Goal: Task Accomplishment & Management: Manage account settings

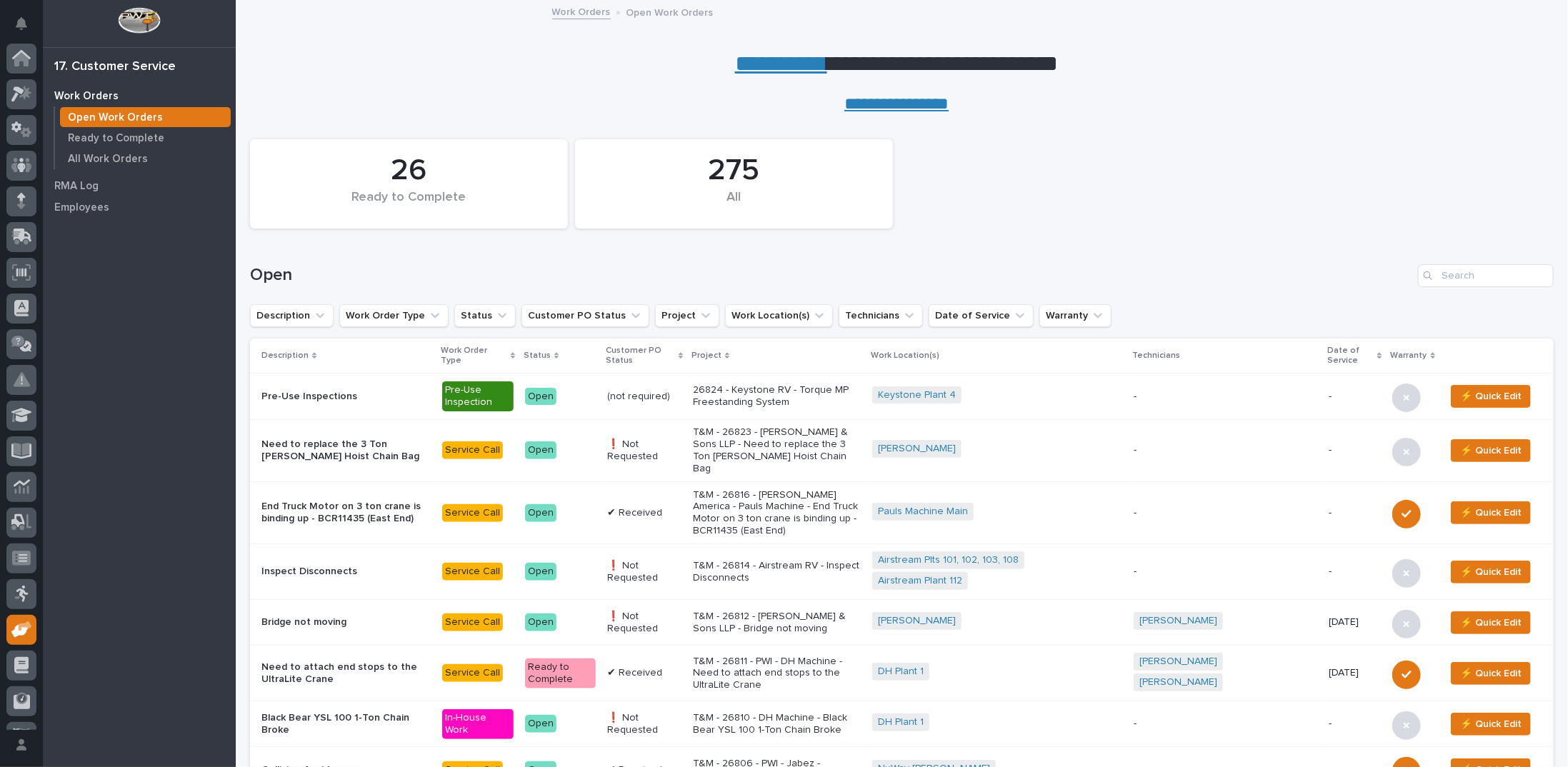
scroll to position [63, 0]
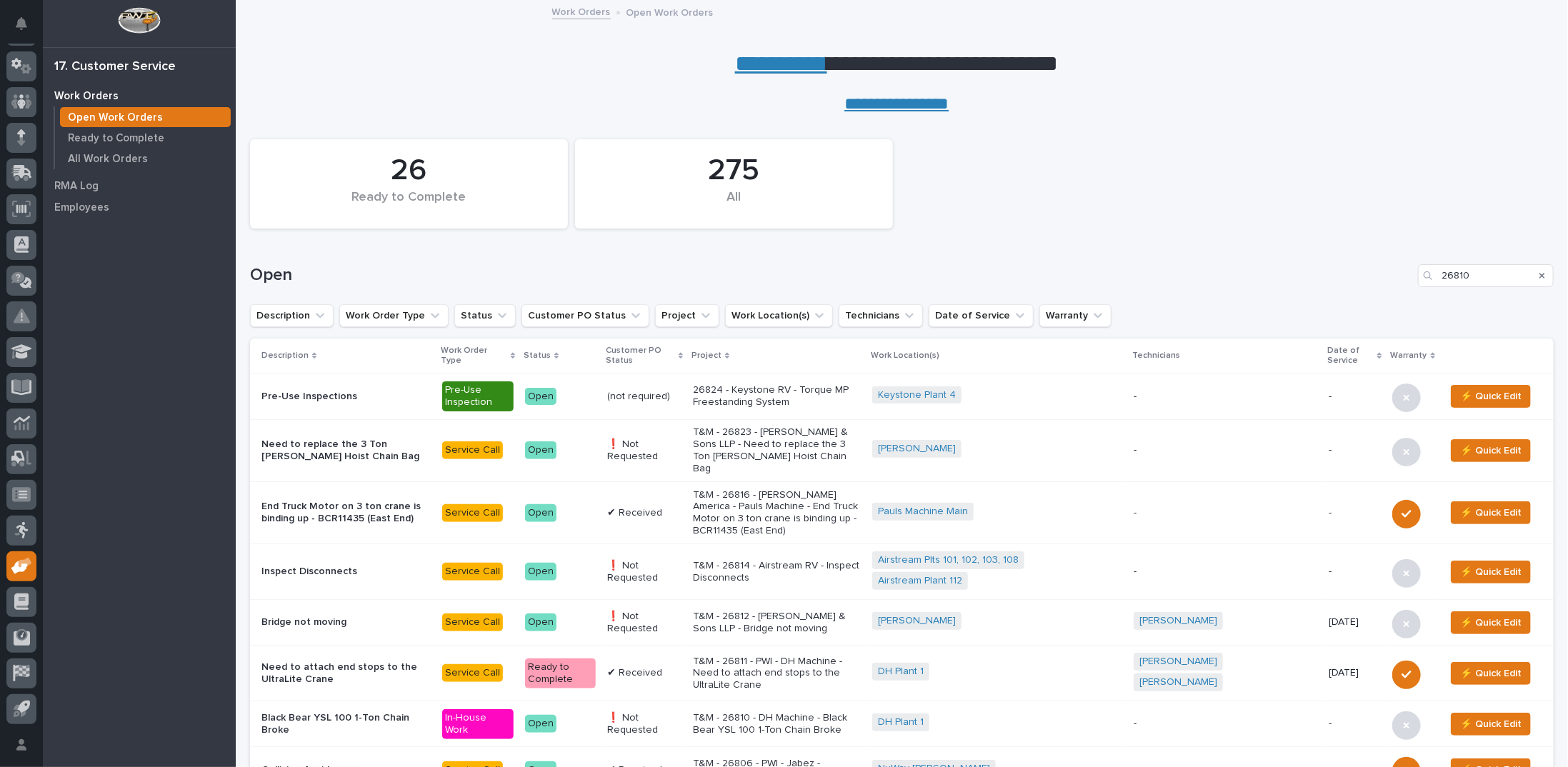
type input "26810"
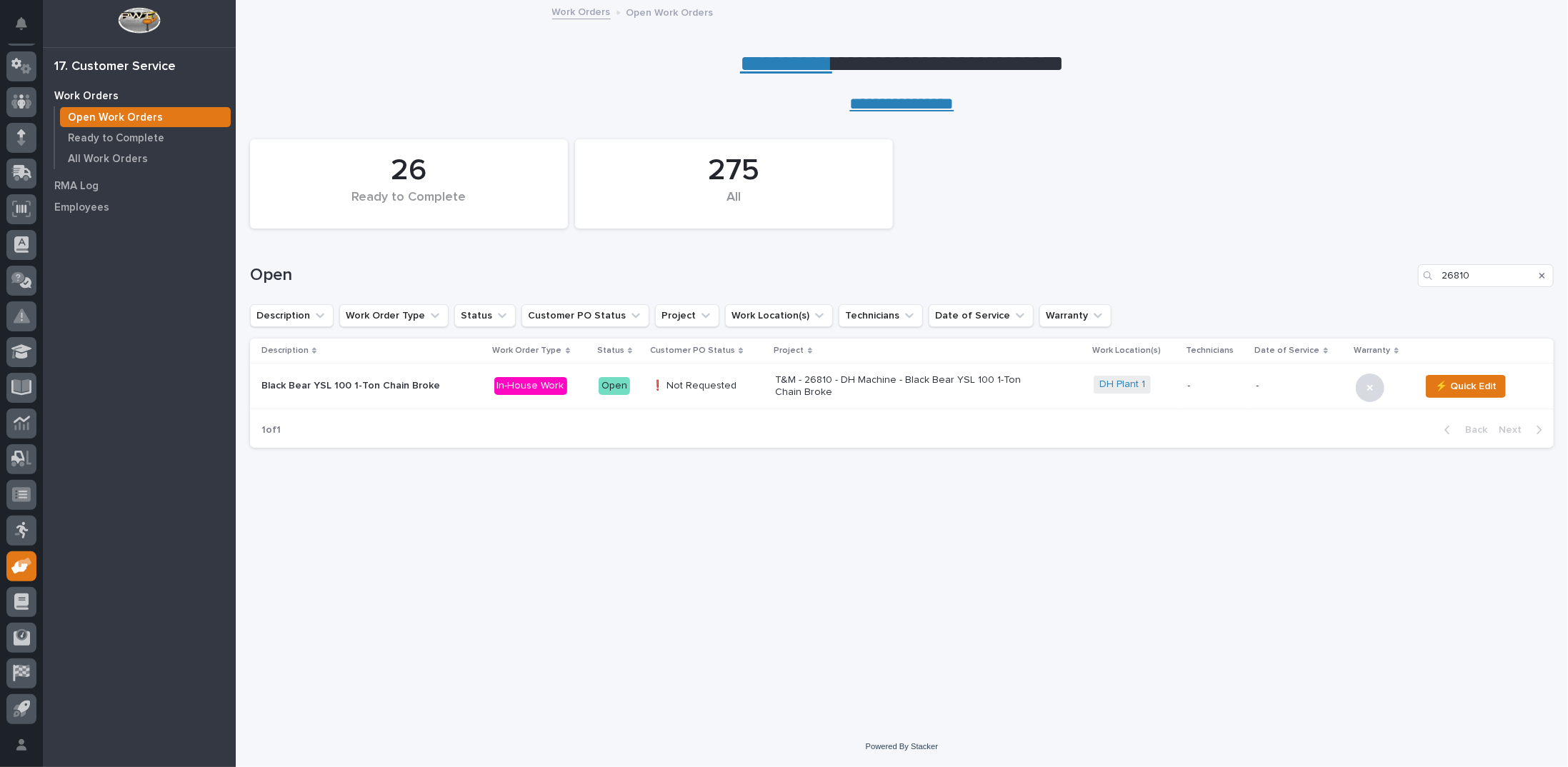
click at [883, 375] on p "T&M - 26810 - DH Machine - Black Bear YSL 100 1-Ton Chain Broke" at bounding box center [901, 386] width 250 height 24
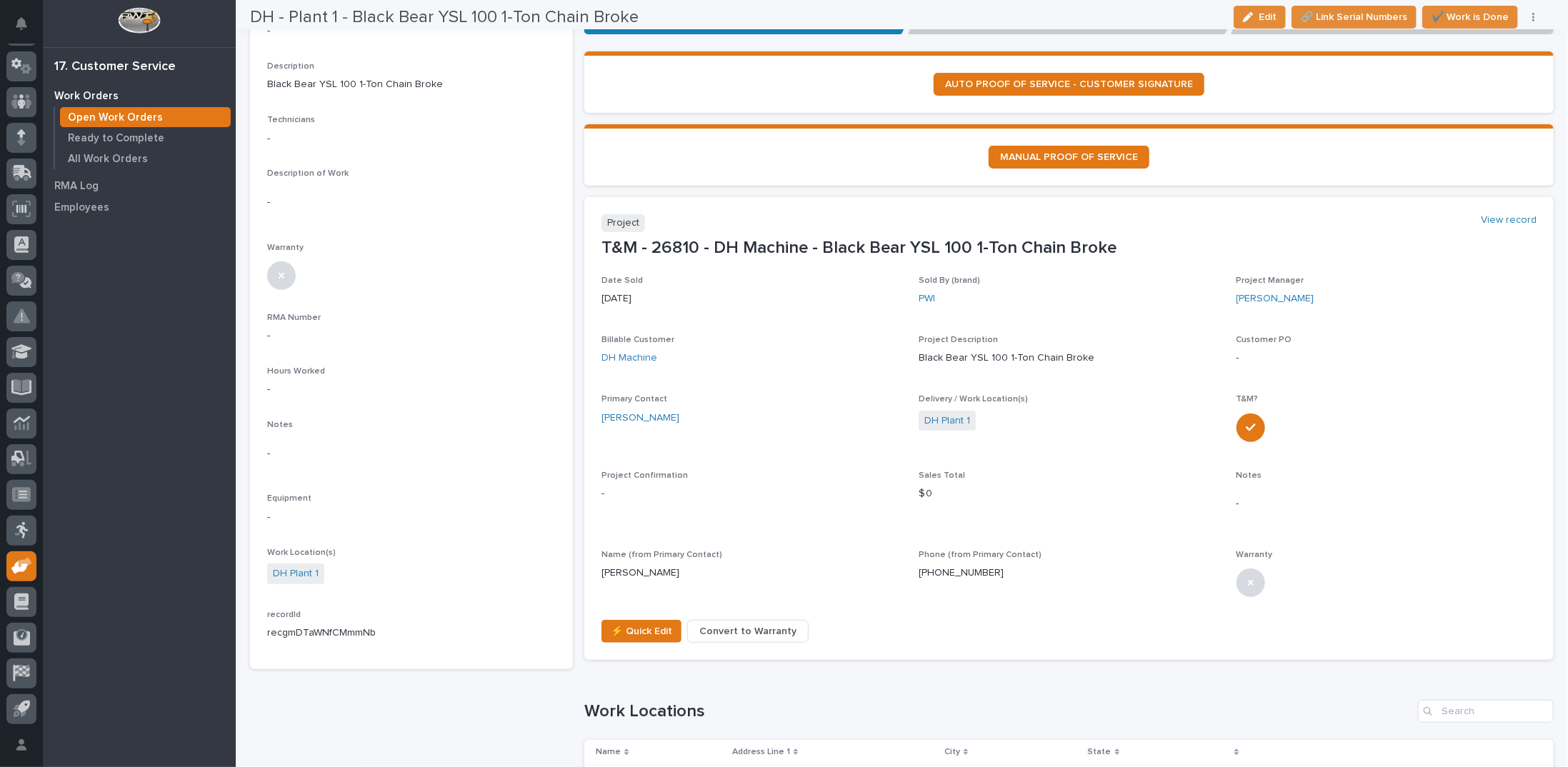
scroll to position [643, 0]
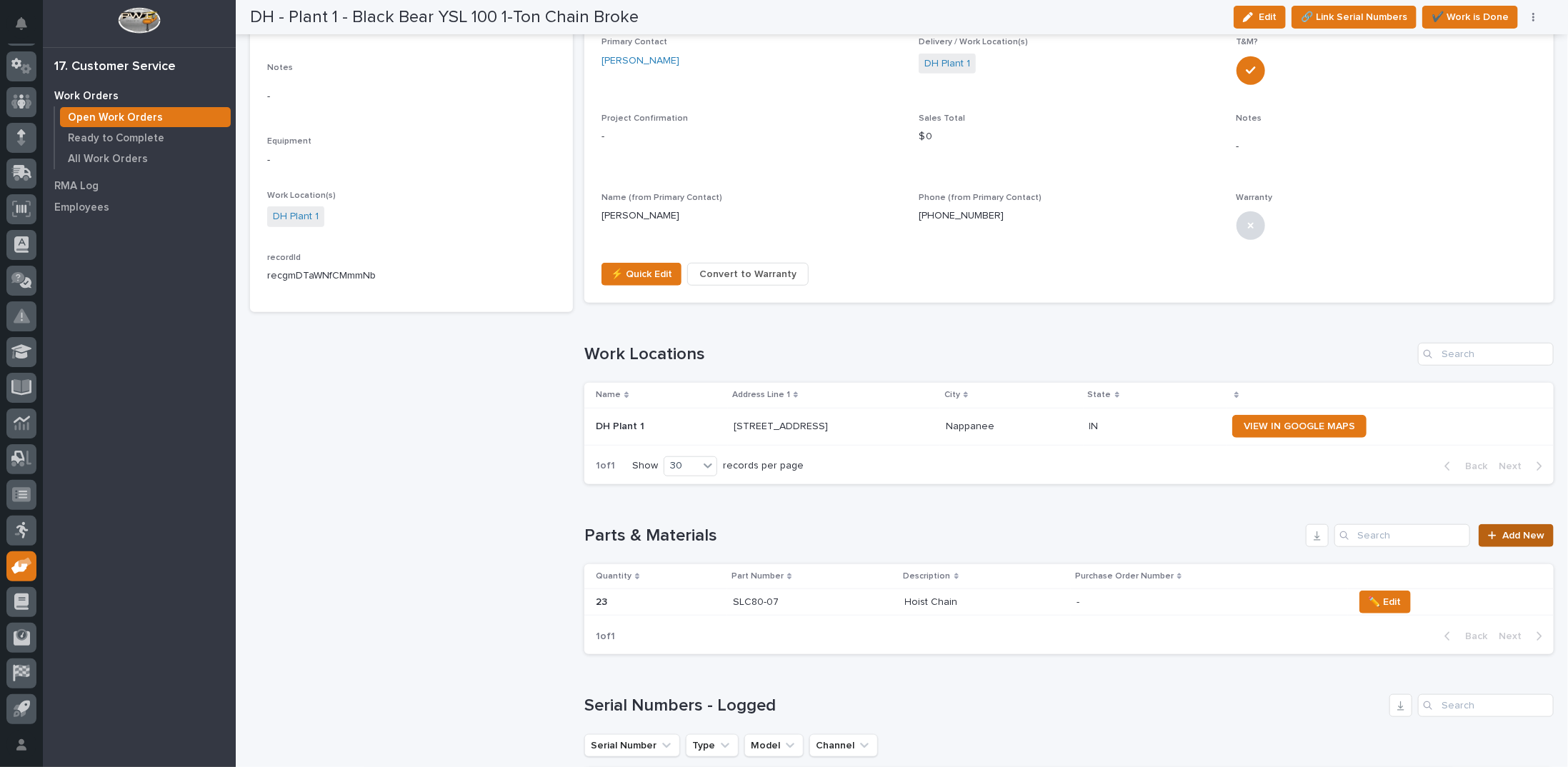
click at [1513, 531] on span "Add New" at bounding box center [1523, 536] width 42 height 10
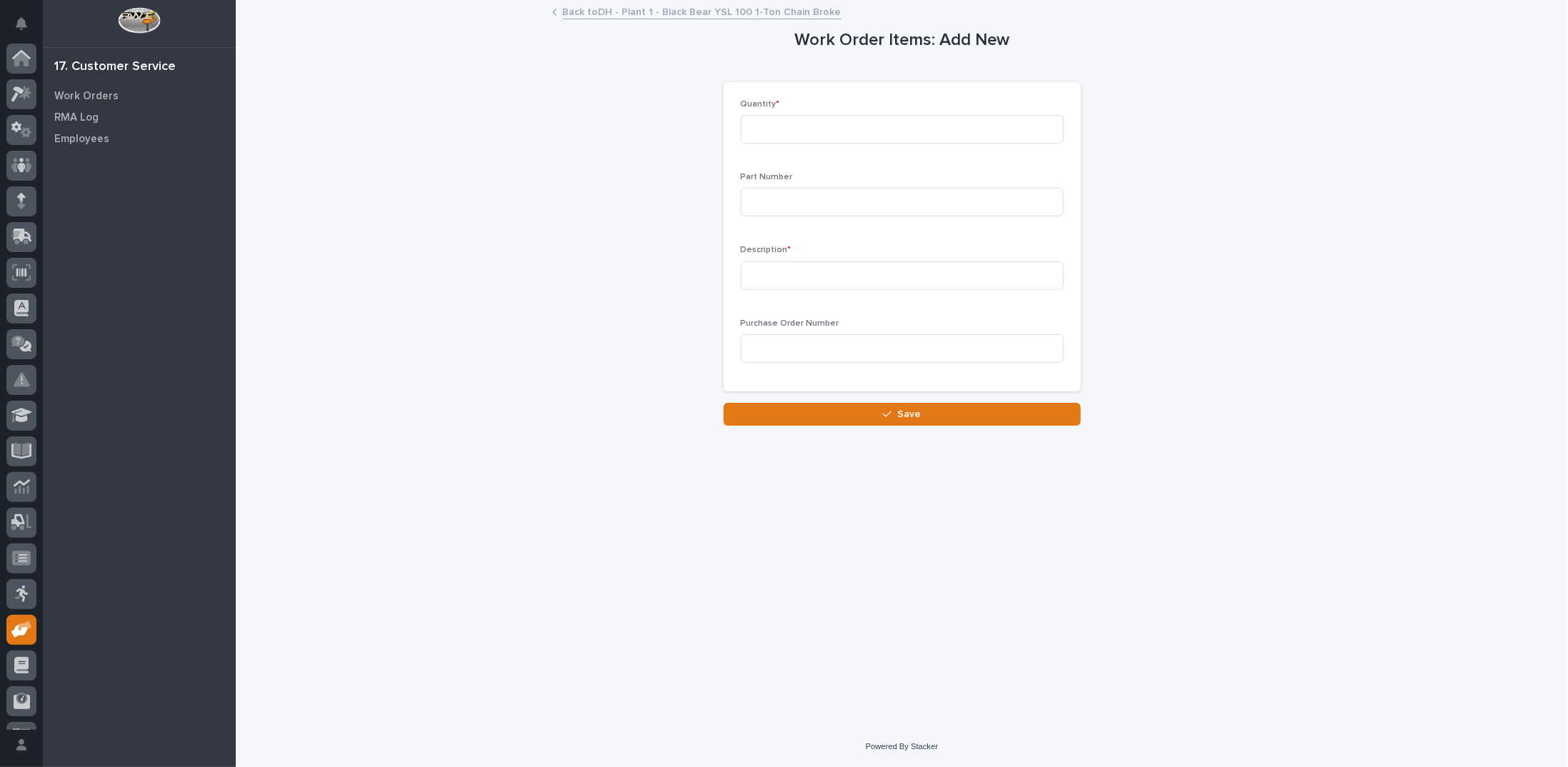
scroll to position [63, 0]
click at [777, 130] on input at bounding box center [902, 129] width 323 height 29
type input "1"
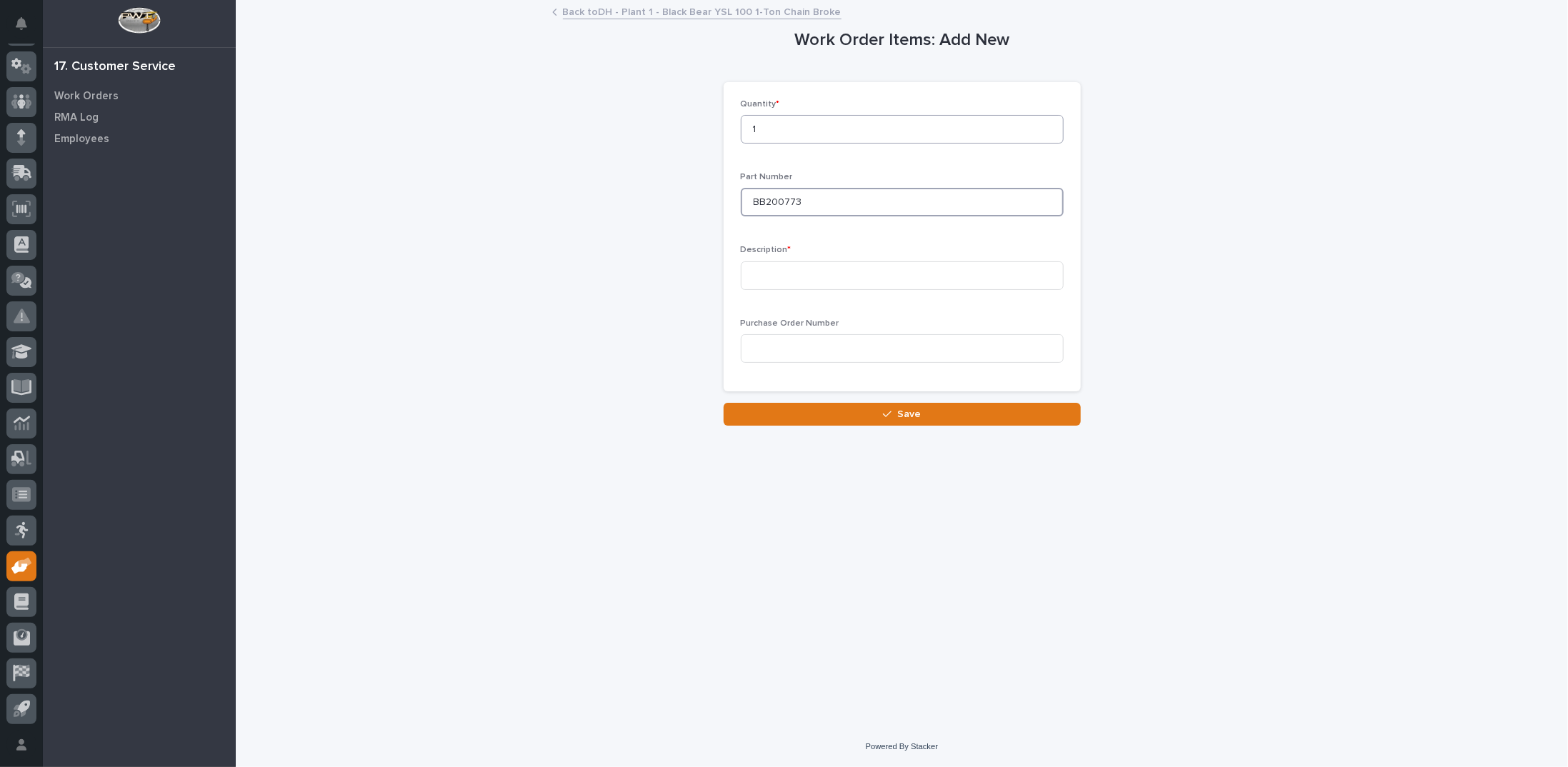
type input "BB200773"
type input "#3 Black Bear Chain Bag"
click at [865, 412] on button "Save" at bounding box center [902, 414] width 357 height 23
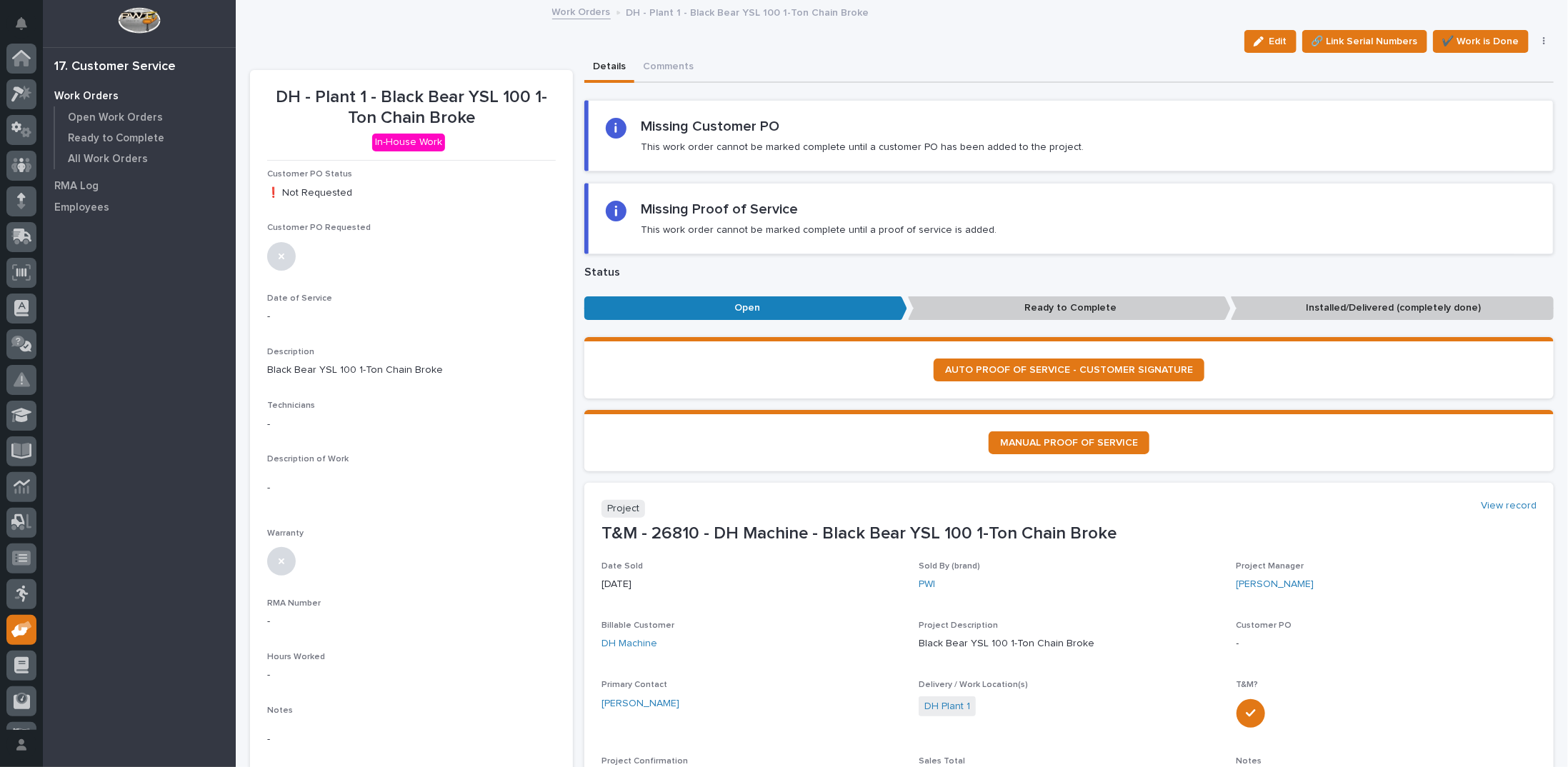
scroll to position [63, 0]
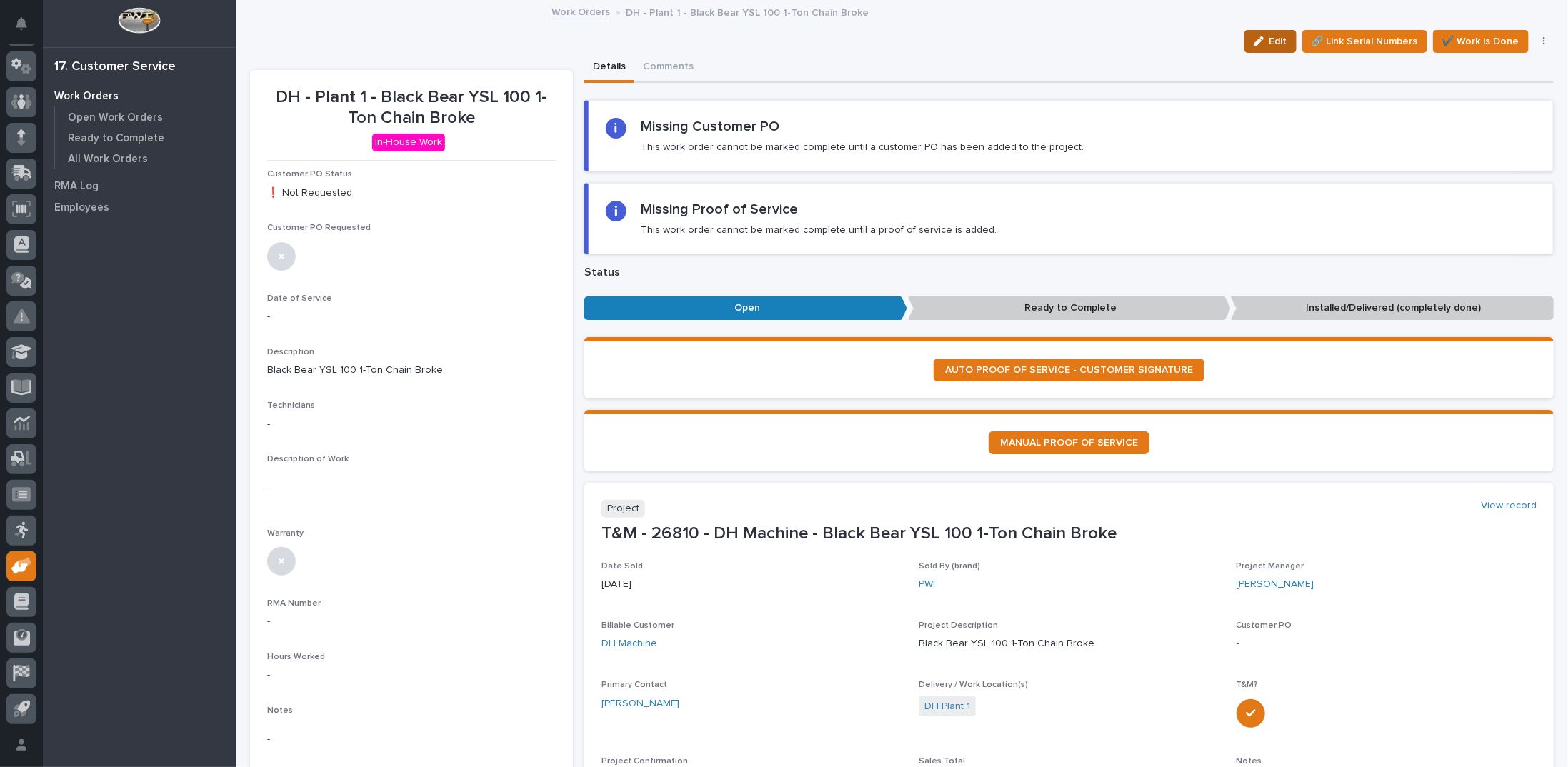
click at [1254, 40] on icon "button" at bounding box center [1259, 41] width 10 height 10
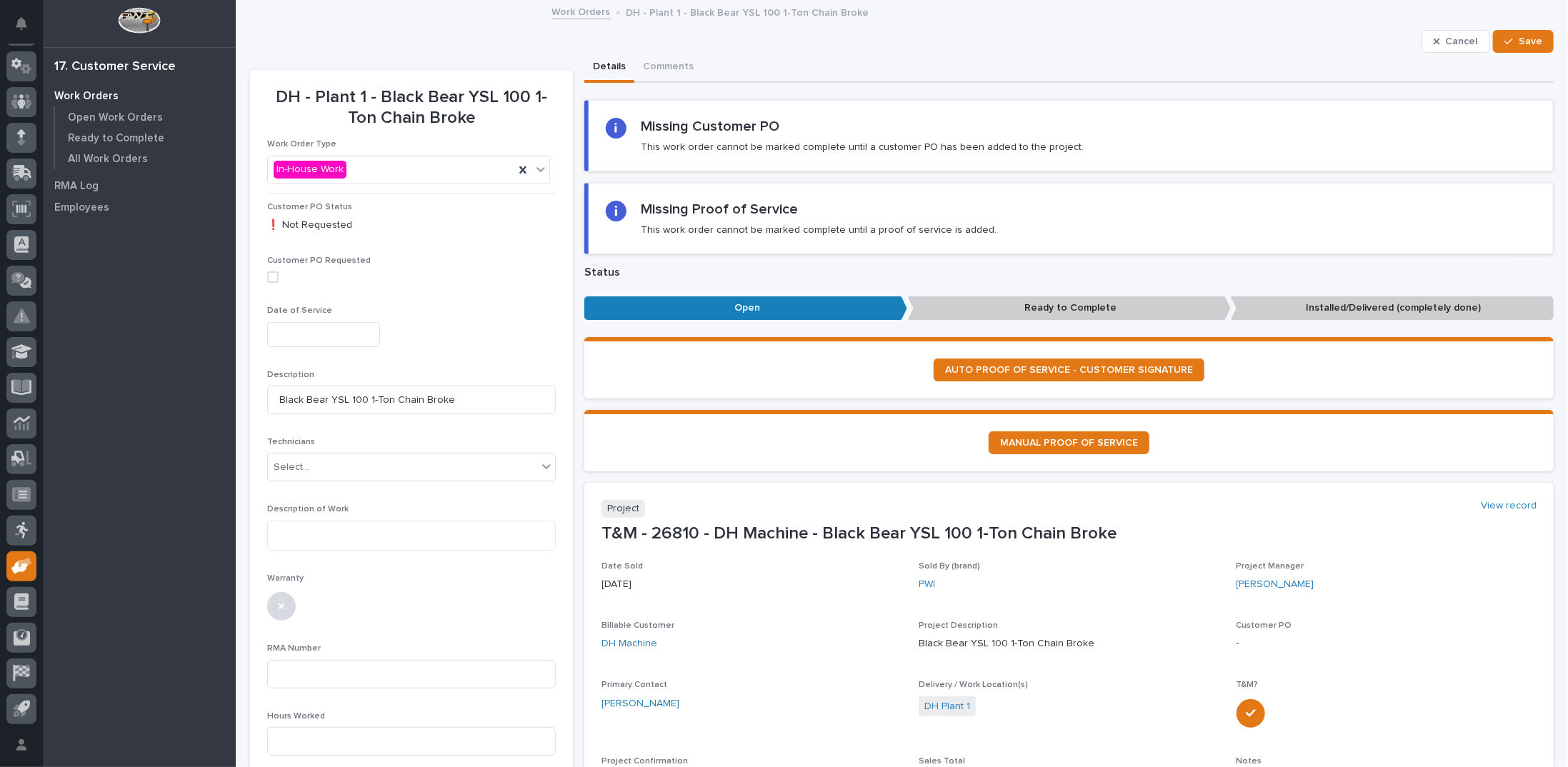
click at [314, 333] on input "text" at bounding box center [323, 335] width 113 height 25
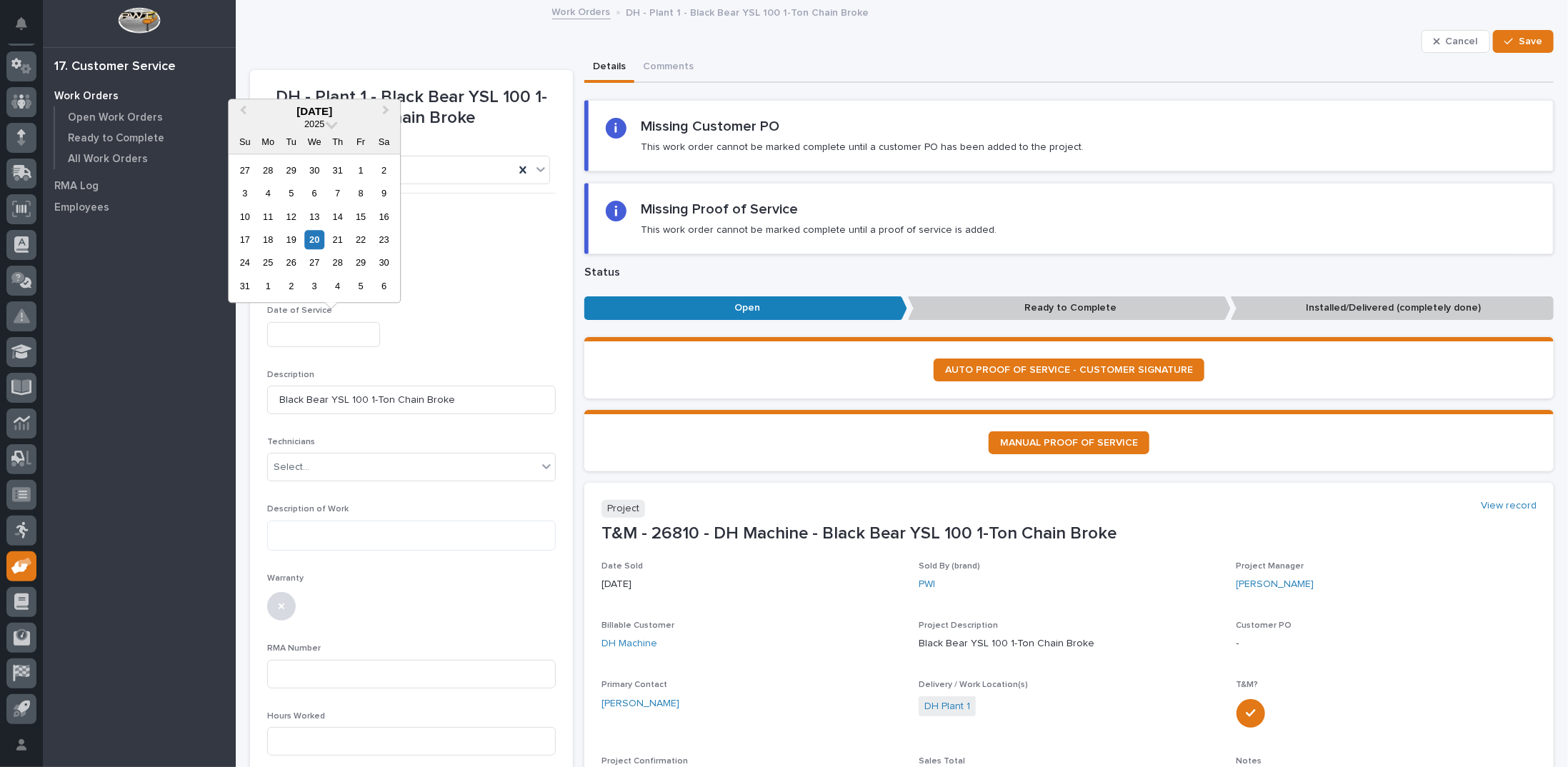
click at [311, 235] on div "20" at bounding box center [314, 239] width 19 height 19
type input "**********"
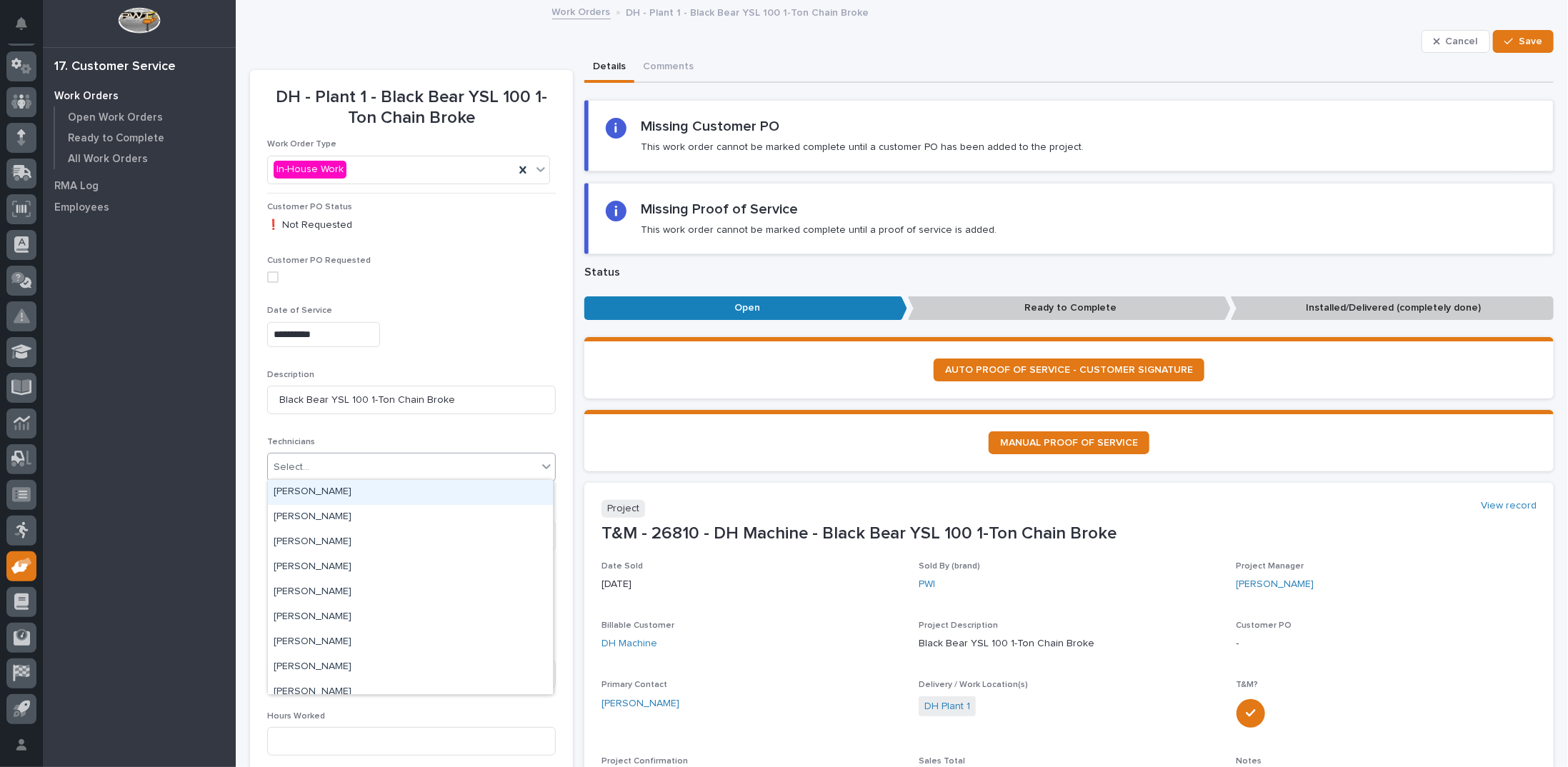
click at [286, 464] on div "Select..." at bounding box center [292, 467] width 36 height 15
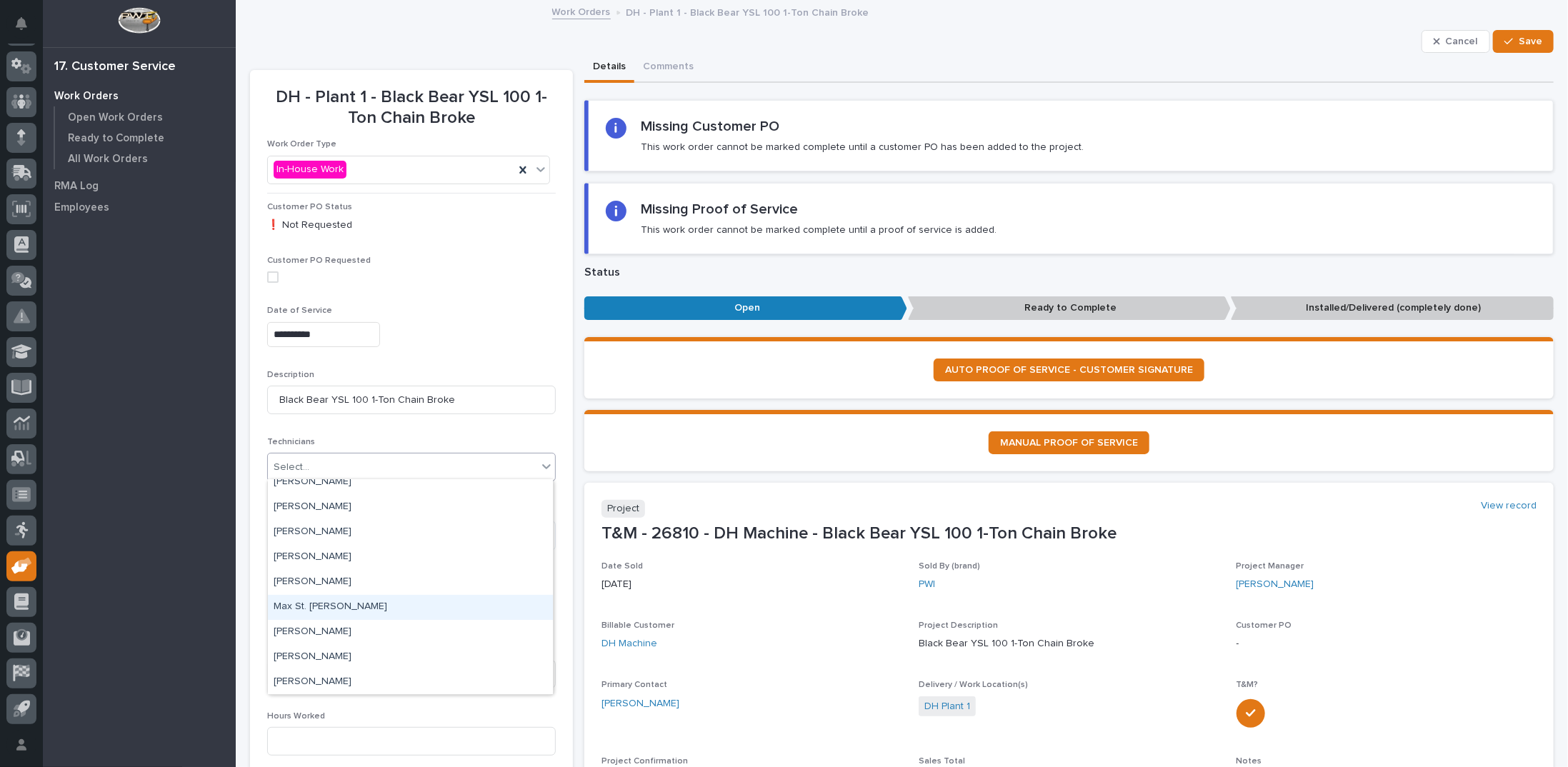
click at [298, 607] on div "Max St. [PERSON_NAME]" at bounding box center [410, 607] width 285 height 25
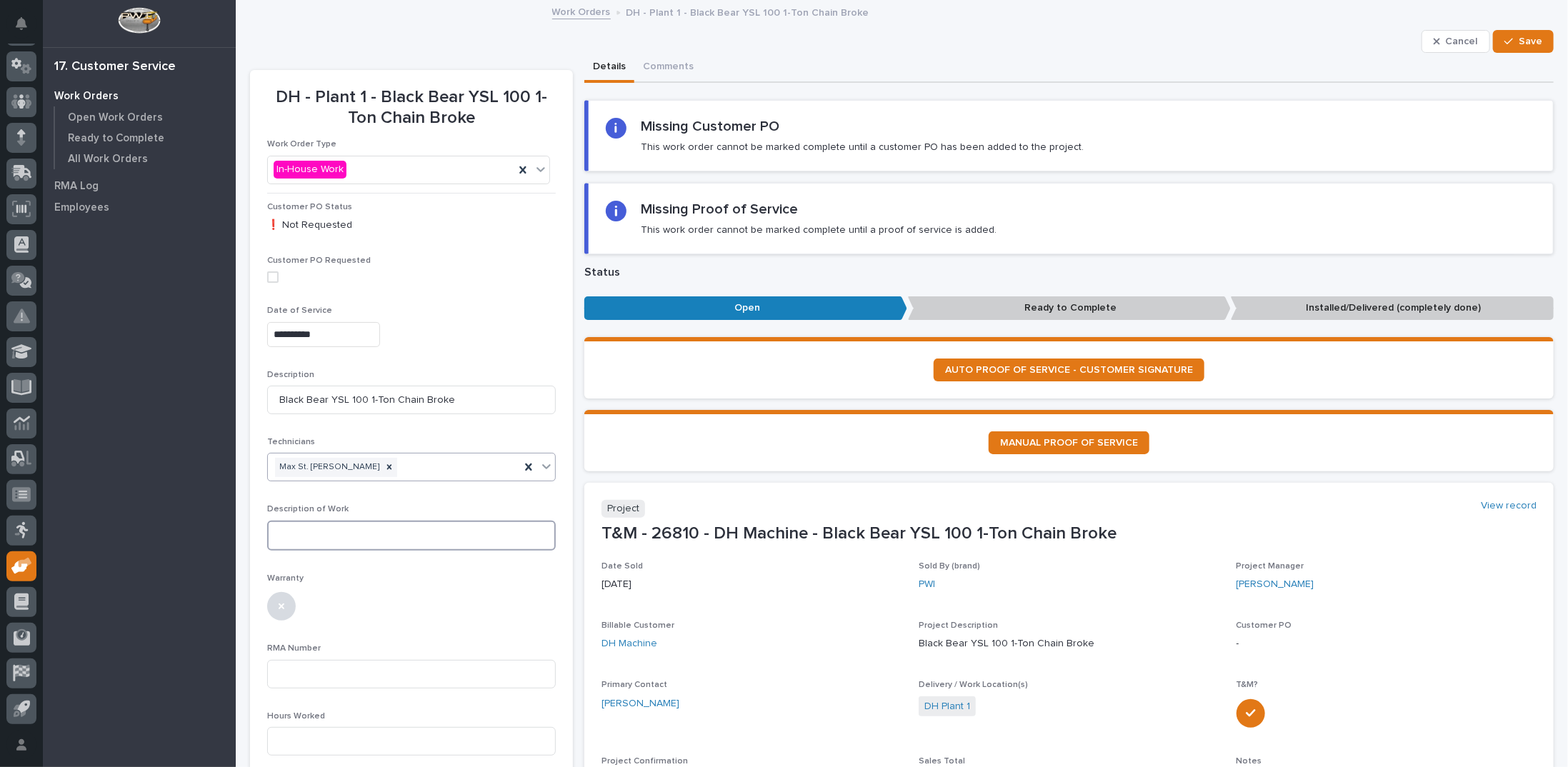
click at [300, 541] on textarea at bounding box center [412, 535] width 289 height 30
click at [409, 535] on textarea "**********" at bounding box center [410, 541] width 286 height 42
type textarea "**********"
click at [327, 751] on input at bounding box center [412, 753] width 289 height 29
type input "1"
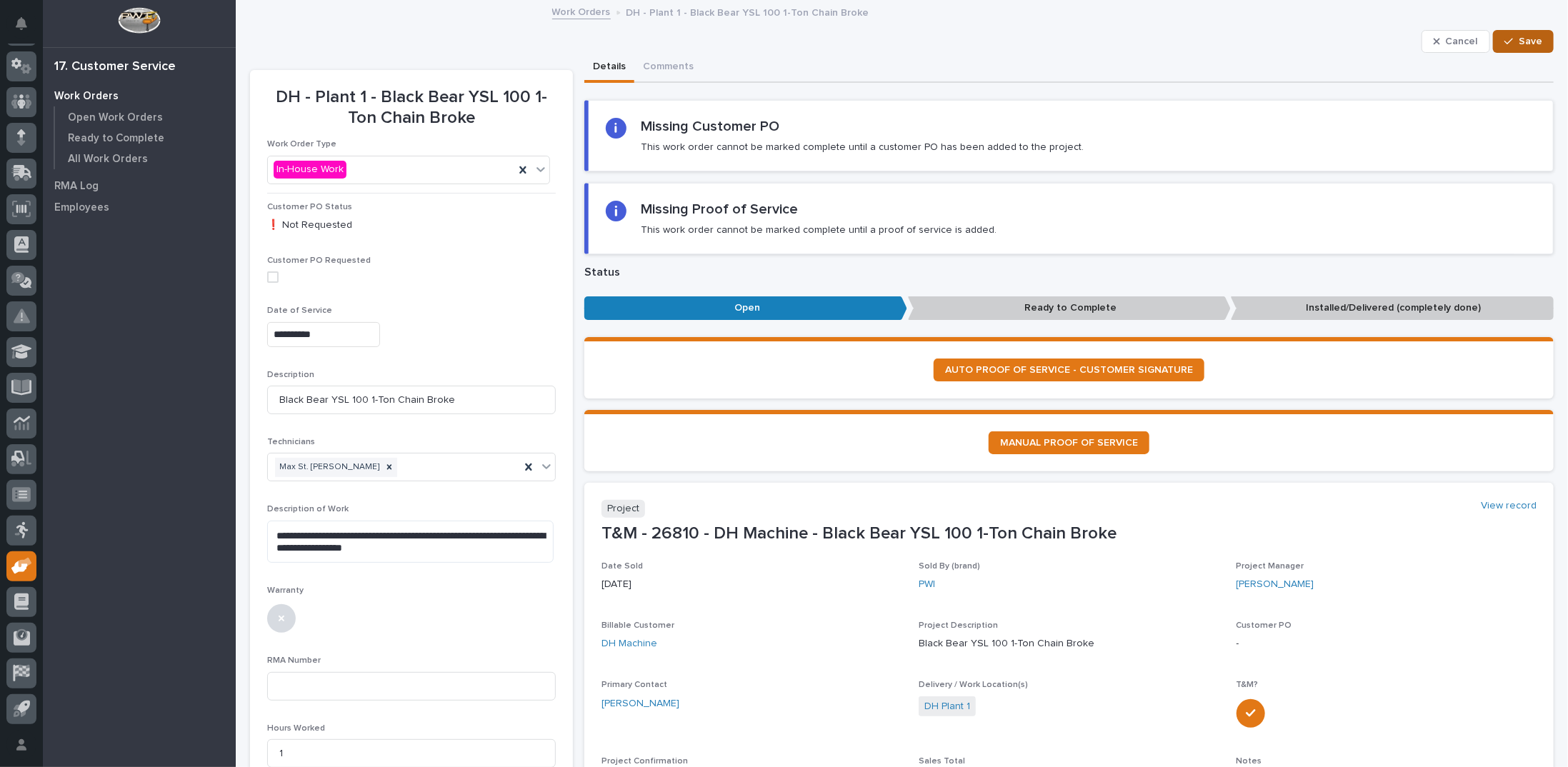
click at [1530, 38] on span "Save" at bounding box center [1530, 41] width 24 height 13
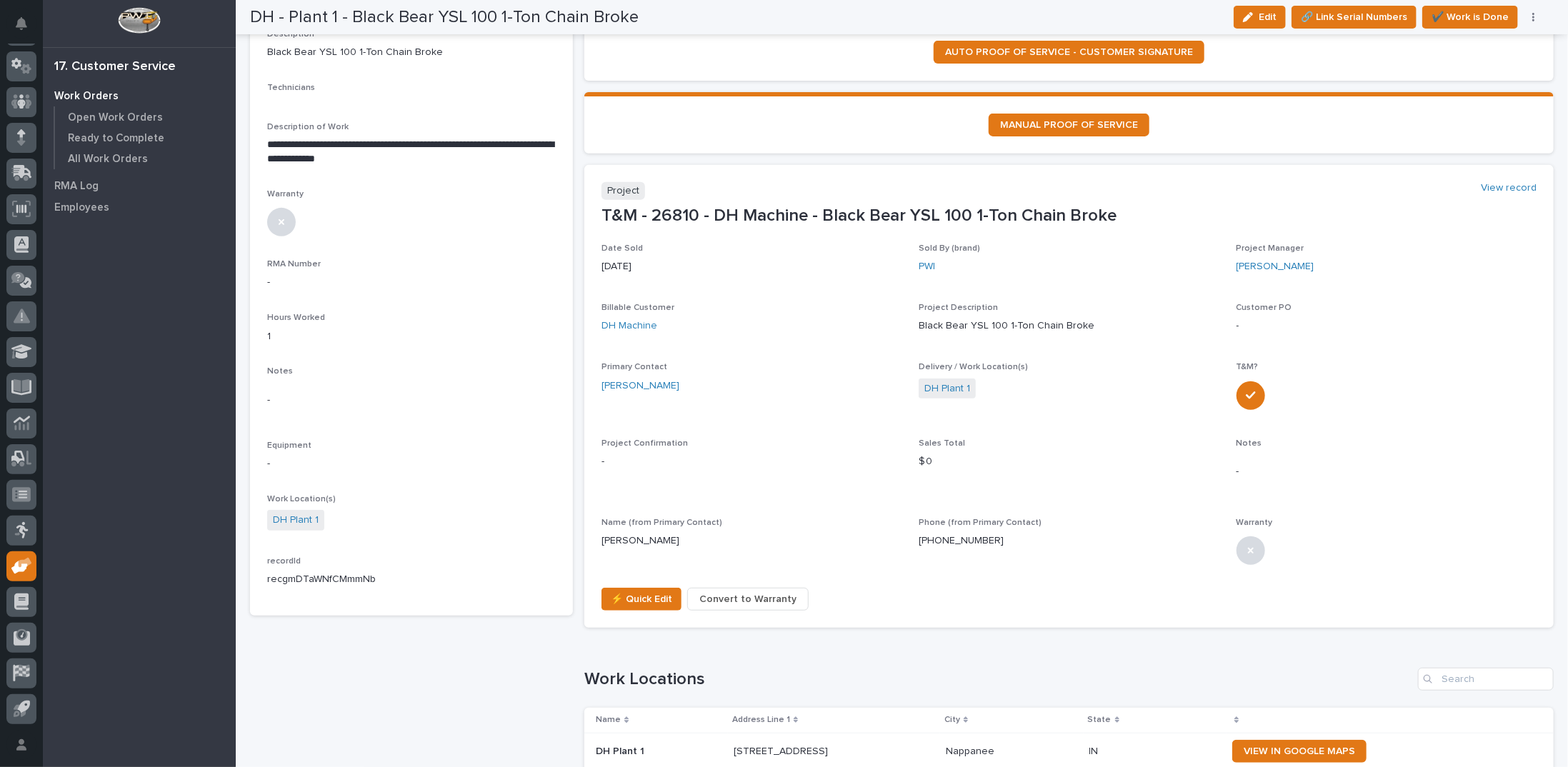
scroll to position [428, 0]
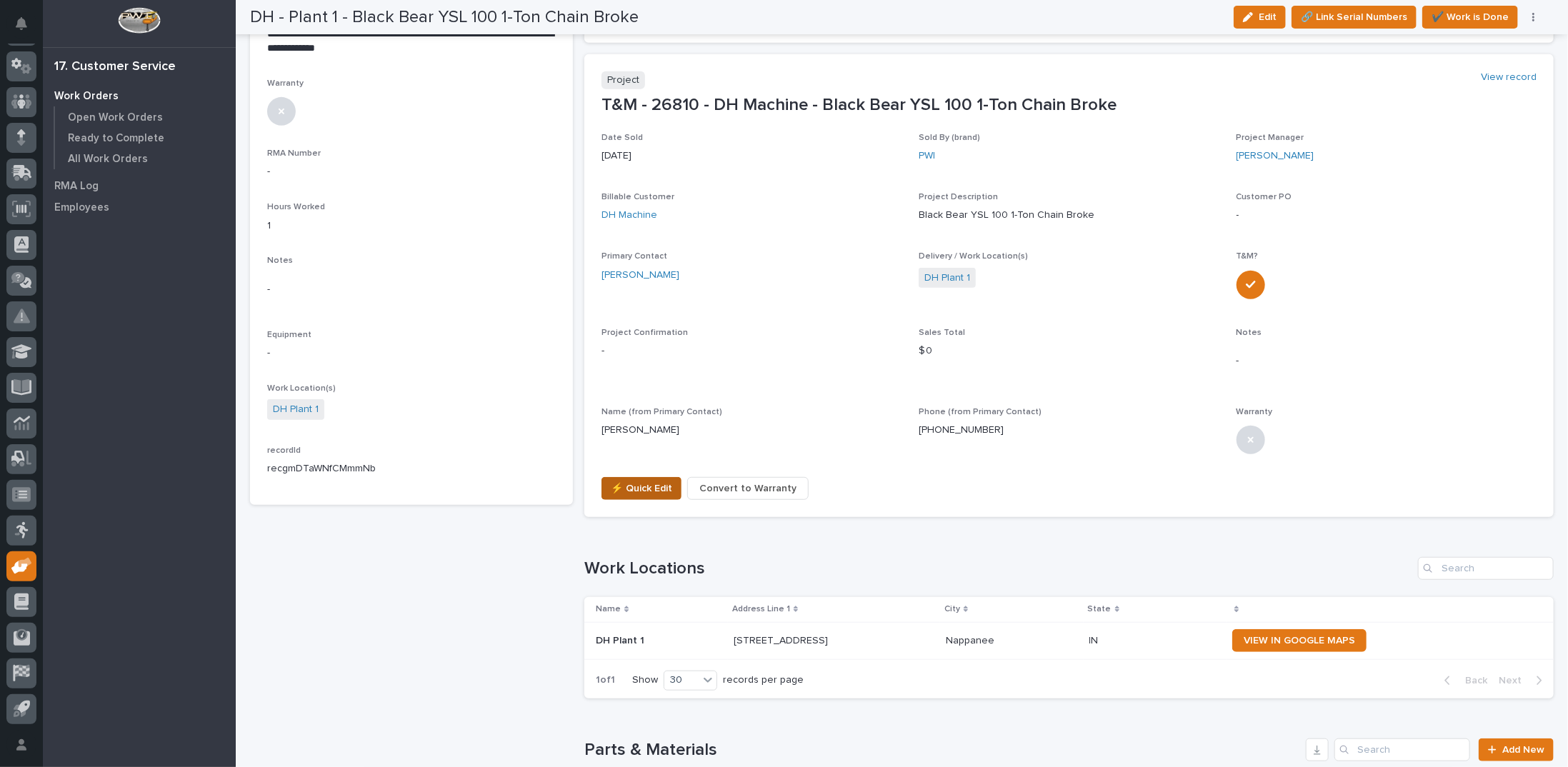
click at [649, 489] on span "⚡ Quick Edit" at bounding box center [641, 488] width 61 height 17
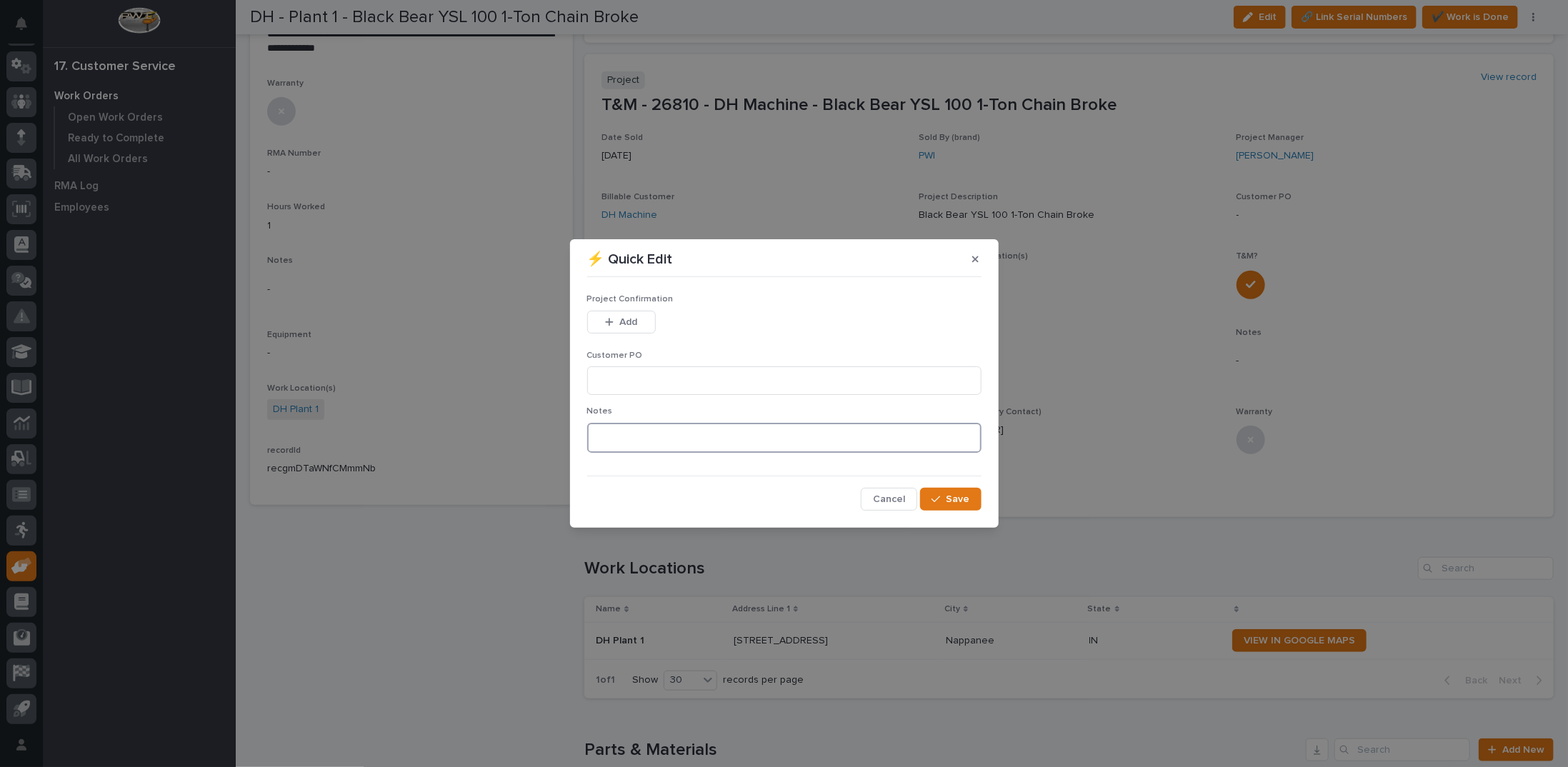
click at [609, 436] on textarea at bounding box center [784, 437] width 394 height 30
type textarea "*********"
click at [959, 496] on span "Save" at bounding box center [958, 498] width 24 height 13
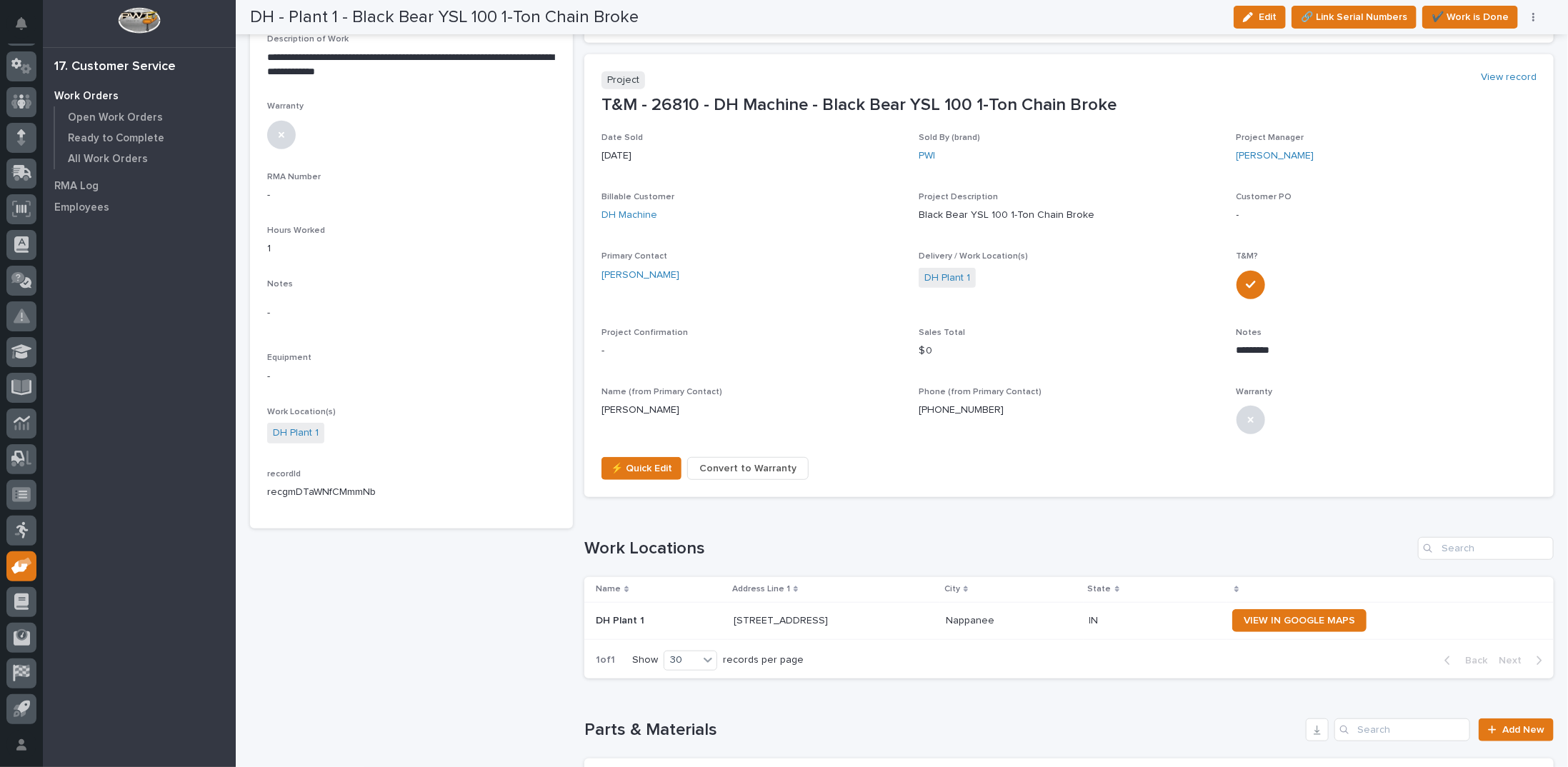
scroll to position [418, 0]
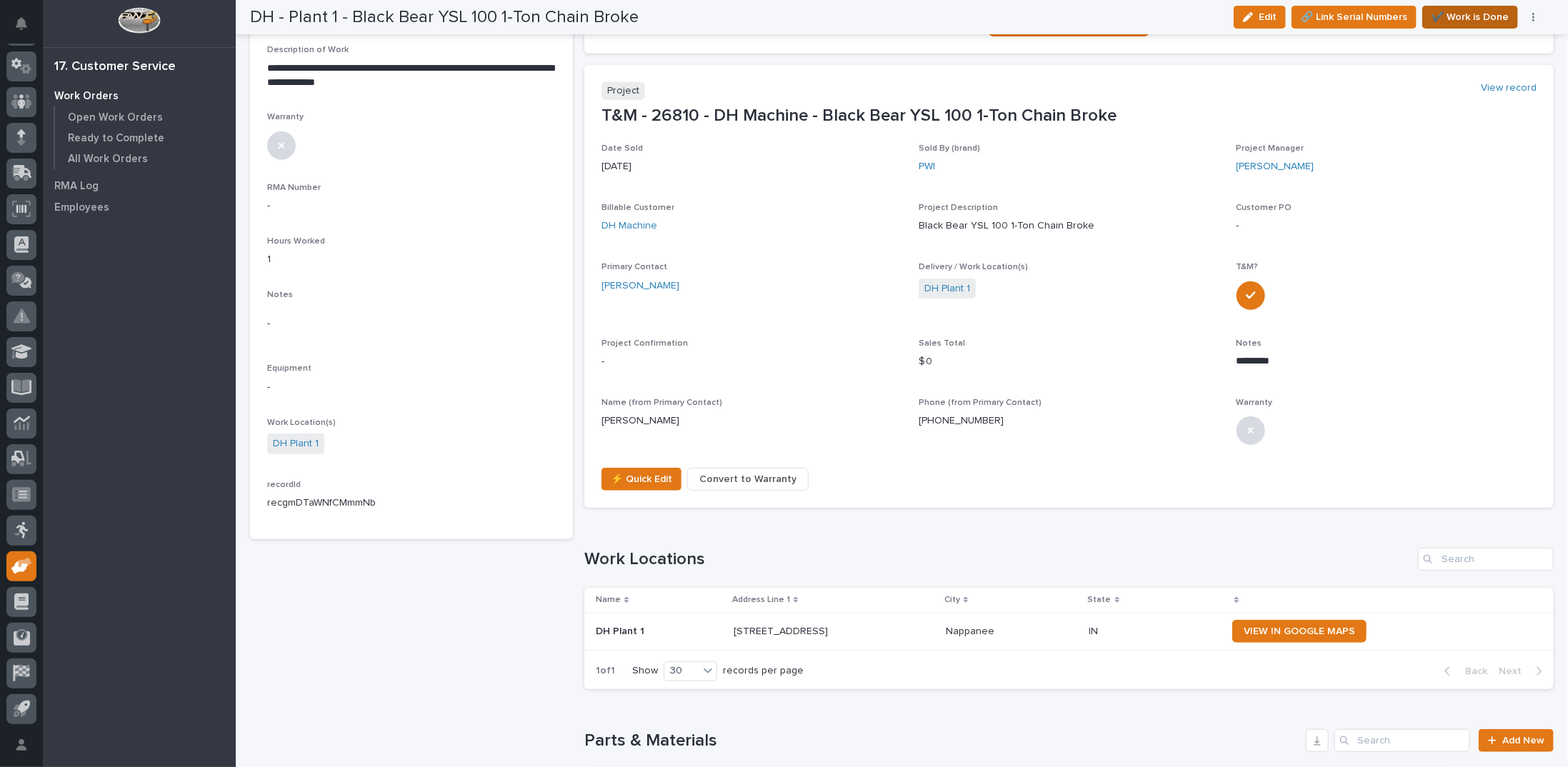
click at [1483, 18] on span "✔️ Work is Done" at bounding box center [1470, 17] width 77 height 17
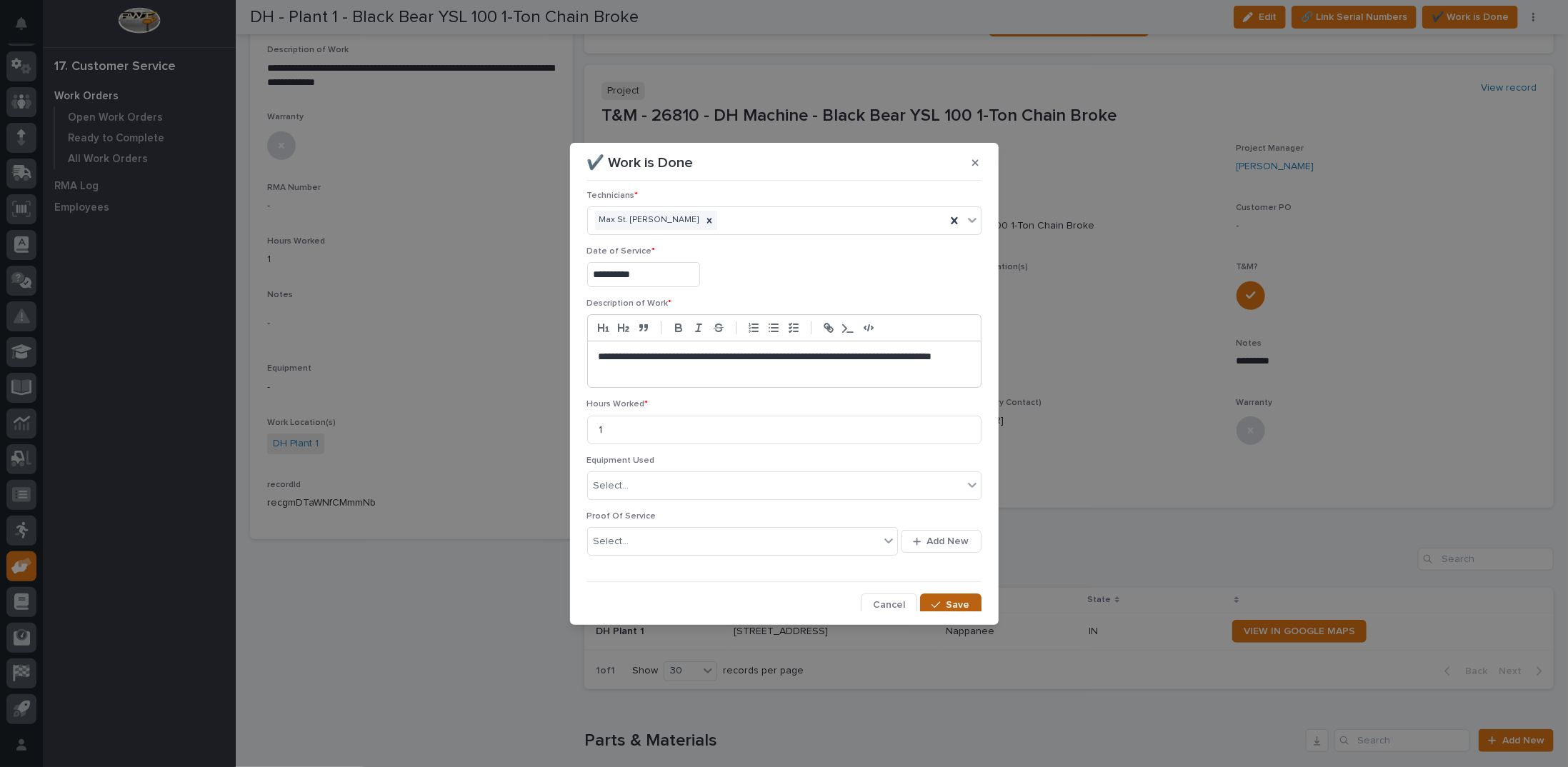
scroll to position [10, 0]
click at [939, 603] on button "Save" at bounding box center [950, 602] width 60 height 23
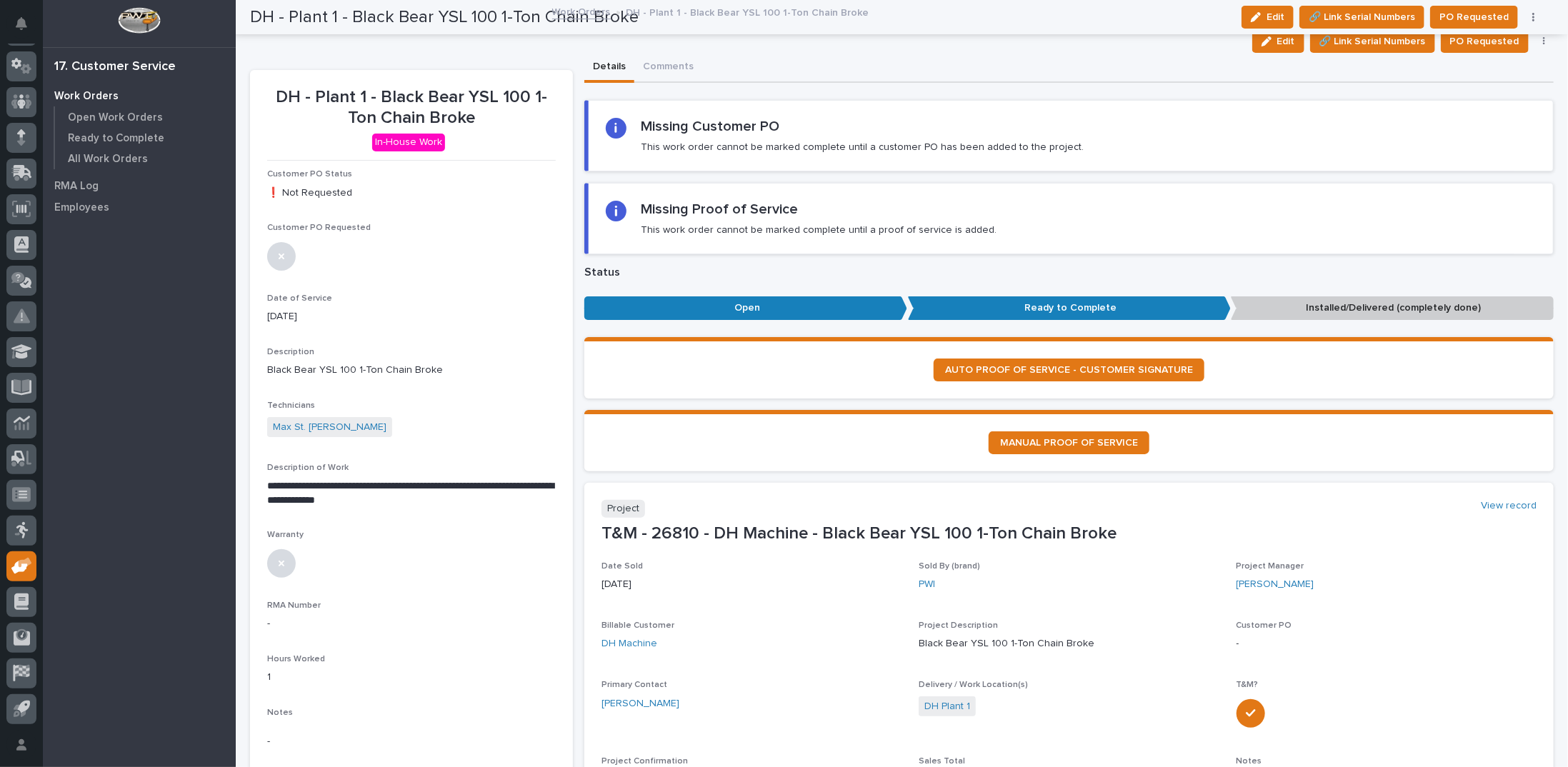
scroll to position [0, 0]
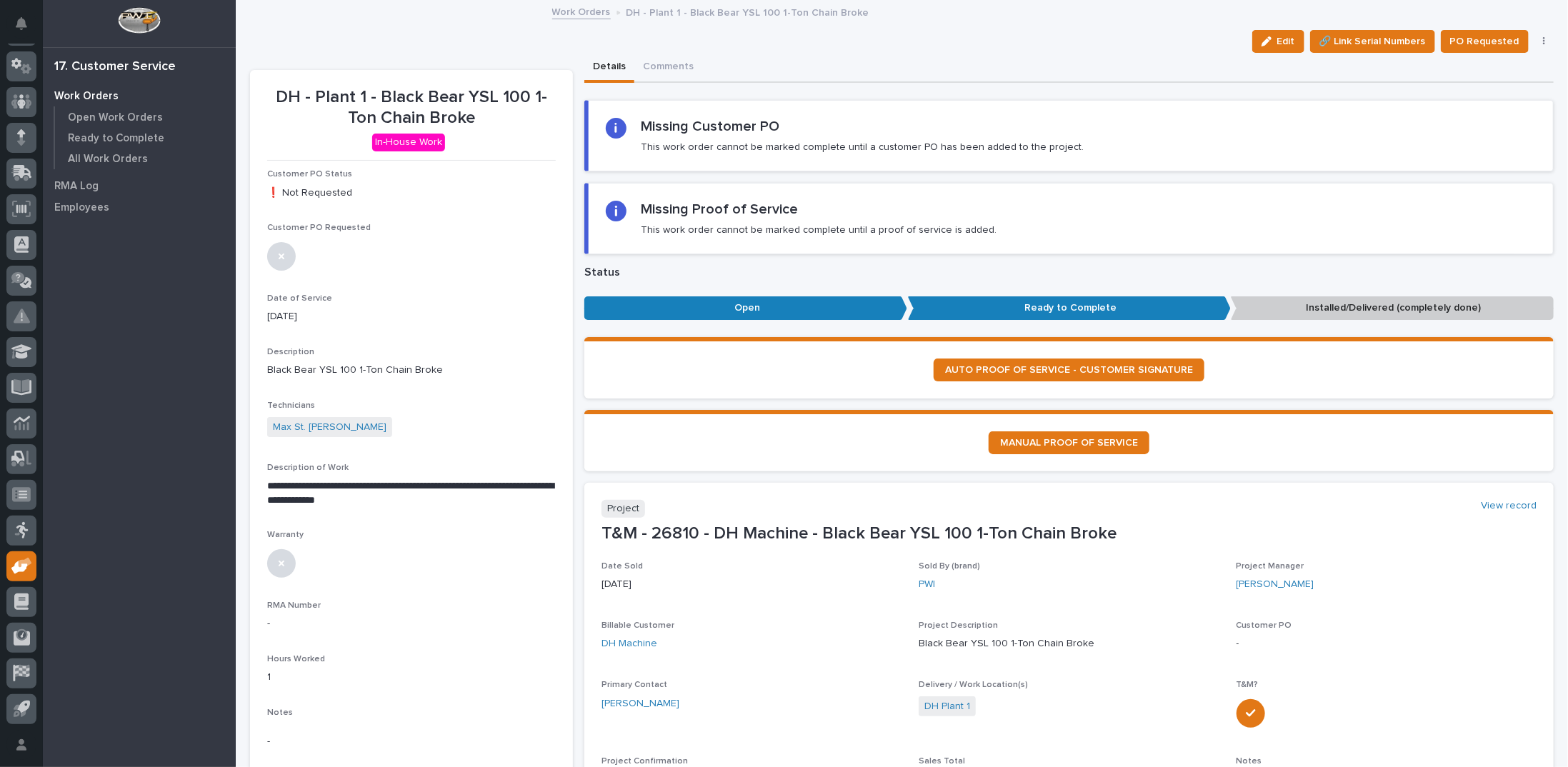
click at [1543, 41] on icon "button" at bounding box center [1544, 41] width 2 height 9
click at [1482, 113] on span "Regenerate PDF" at bounding box center [1500, 116] width 77 height 17
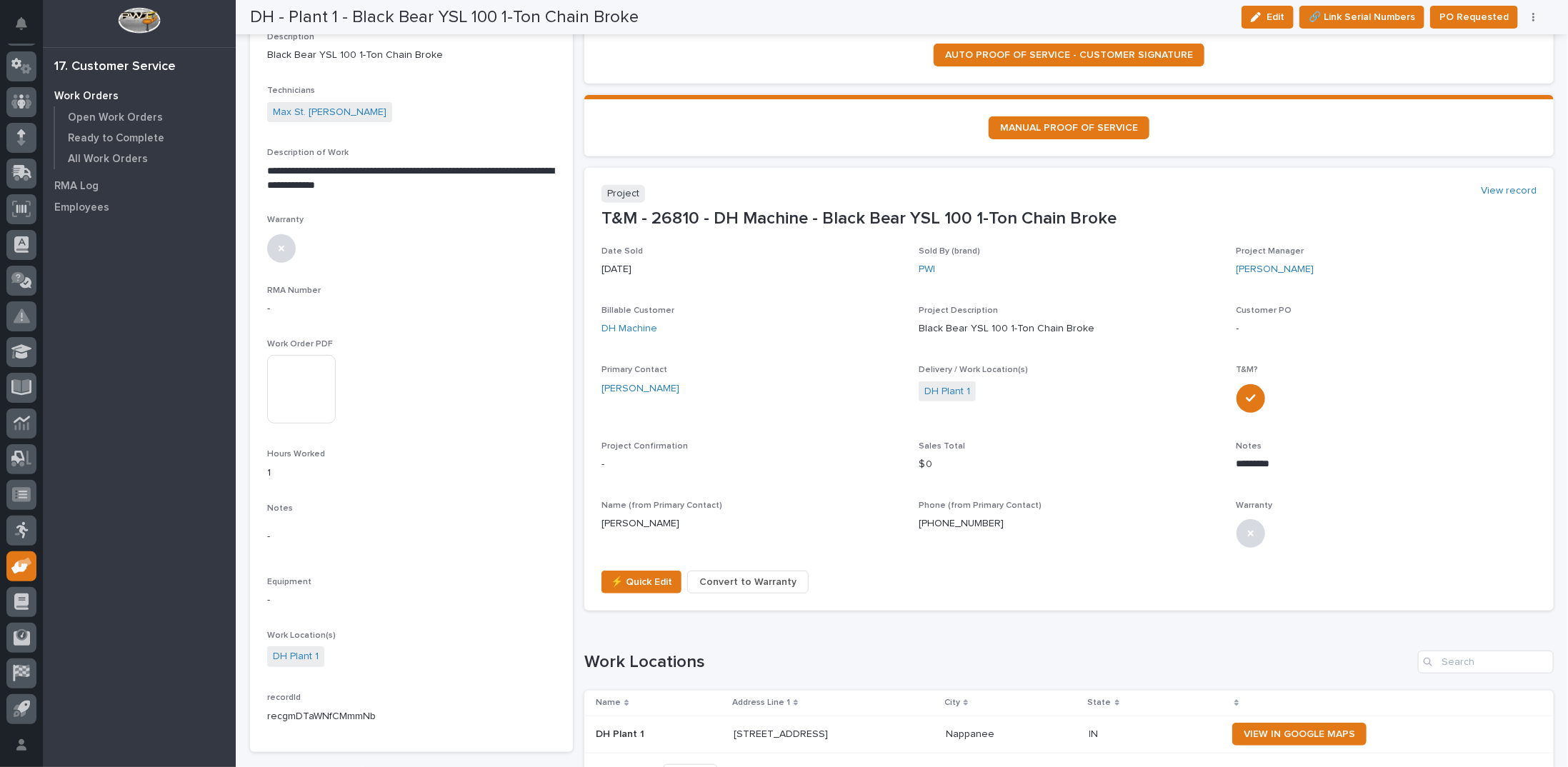
scroll to position [315, 0]
click at [301, 394] on img at bounding box center [301, 389] width 68 height 68
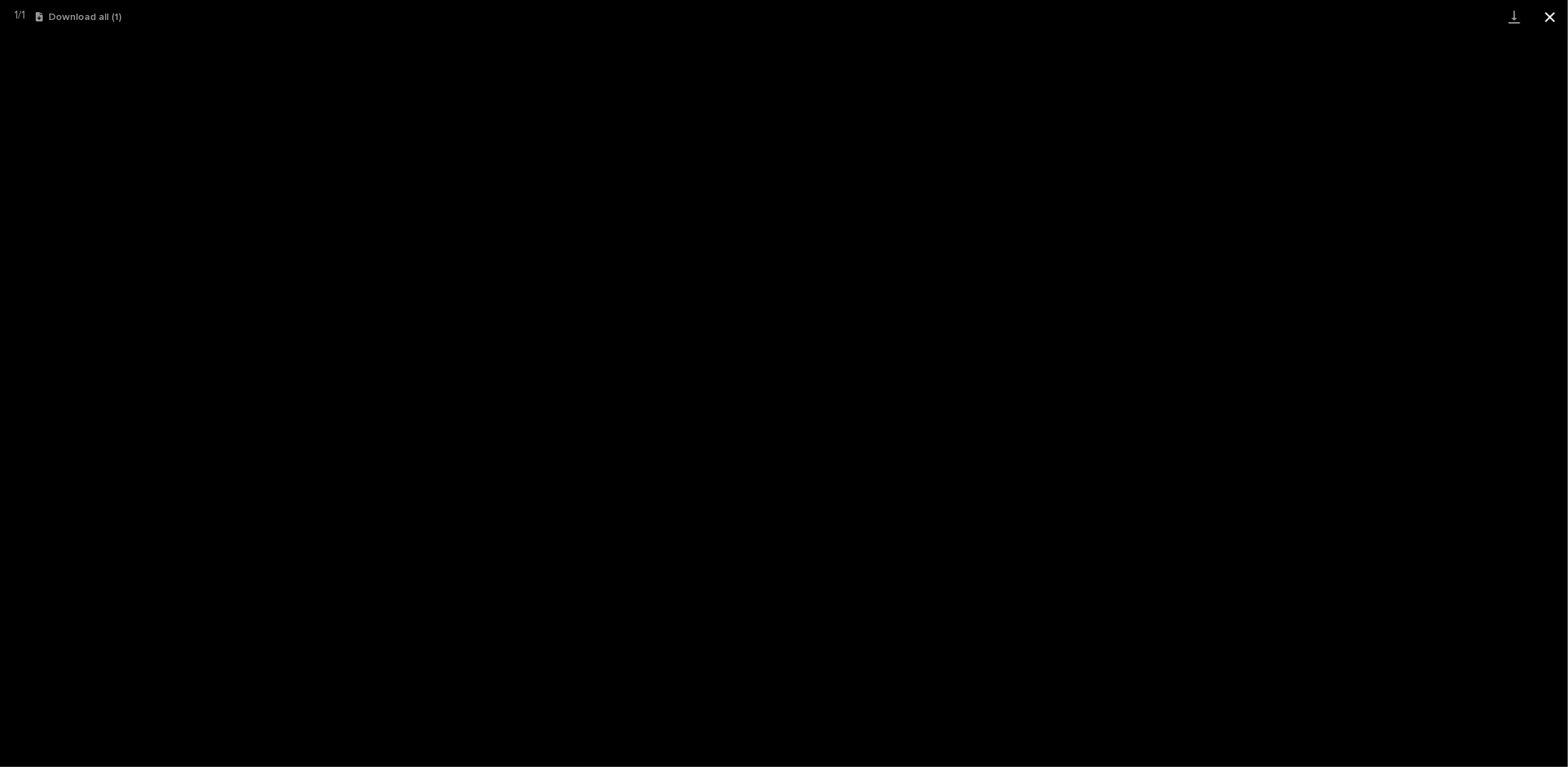
click at [1558, 17] on button "Close gallery" at bounding box center [1550, 17] width 36 height 34
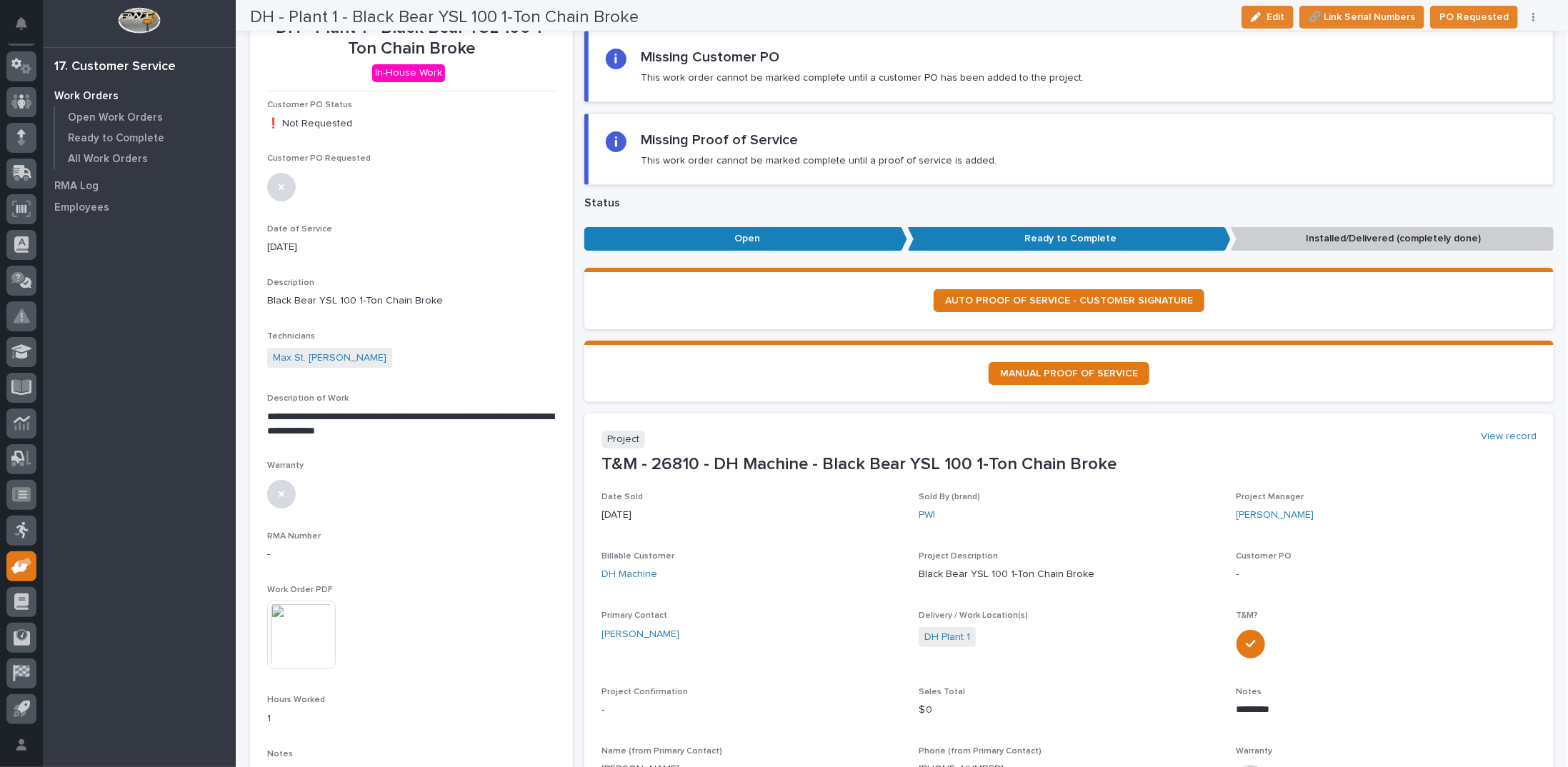
scroll to position [0, 0]
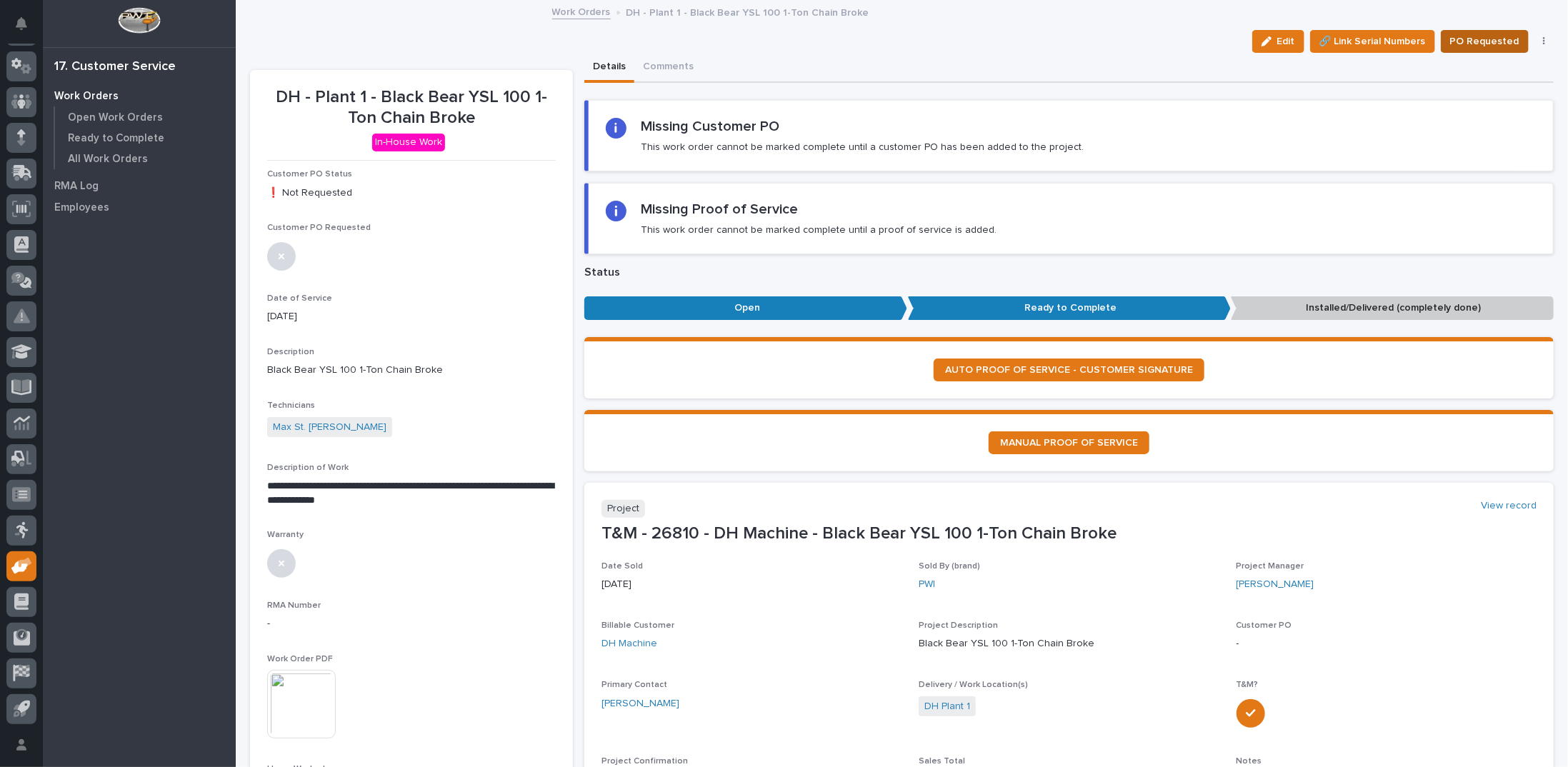
click at [1474, 43] on span "PO Requested" at bounding box center [1485, 41] width 69 height 17
